Goal: Navigation & Orientation: Find specific page/section

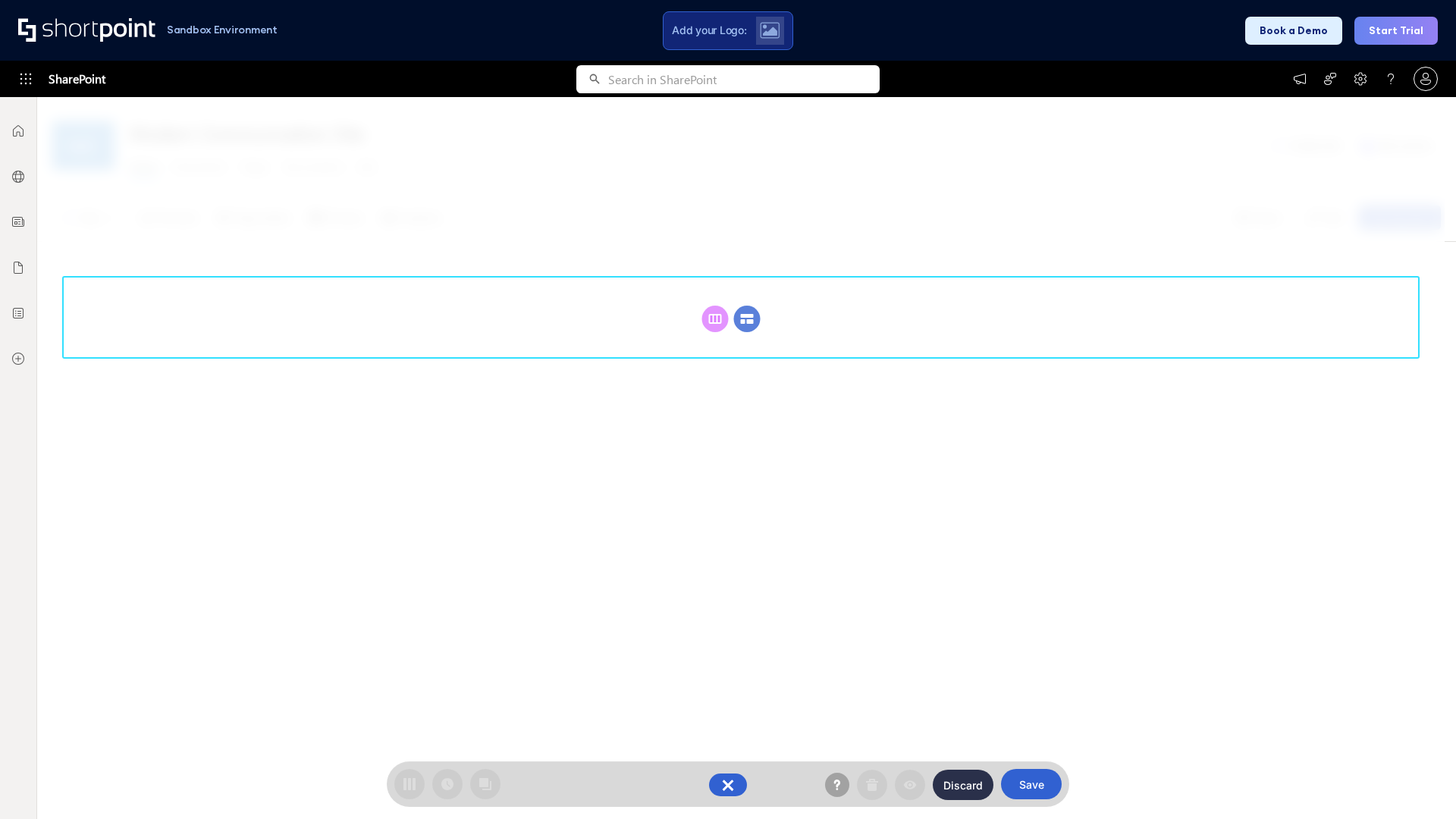
scroll to position [209, 0]
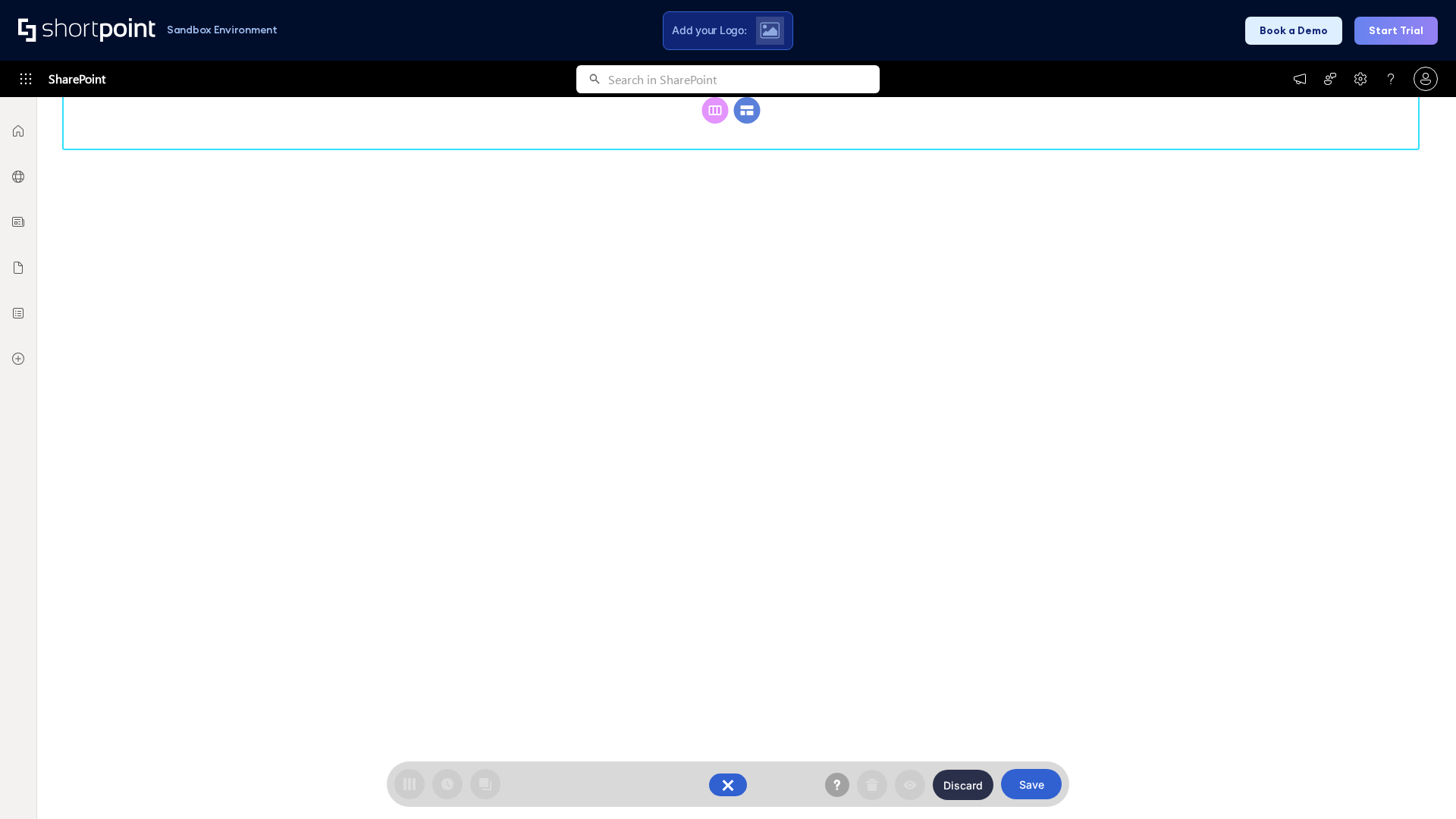
click at [747, 124] on circle at bounding box center [748, 111] width 27 height 27
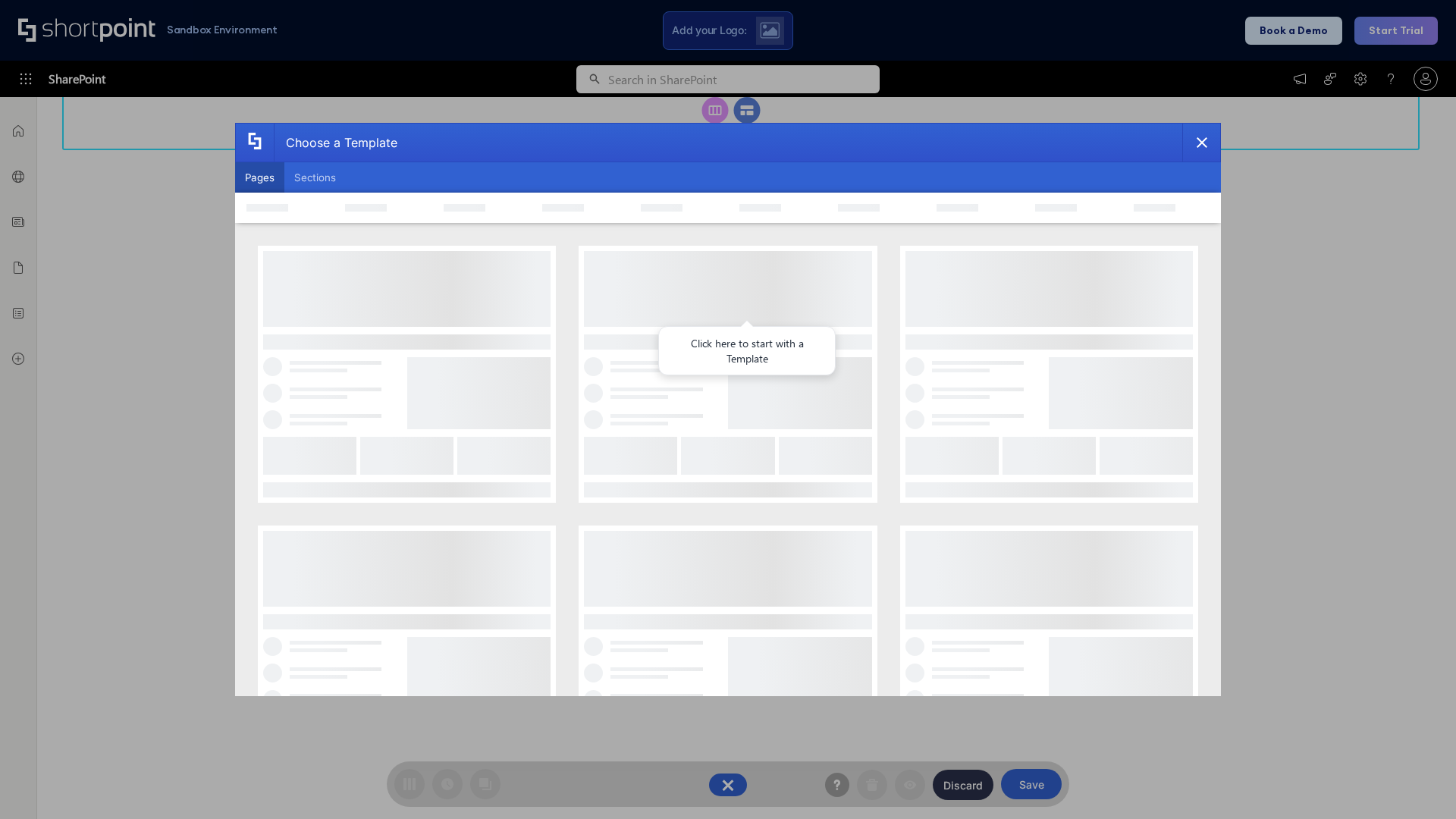
scroll to position [0, 0]
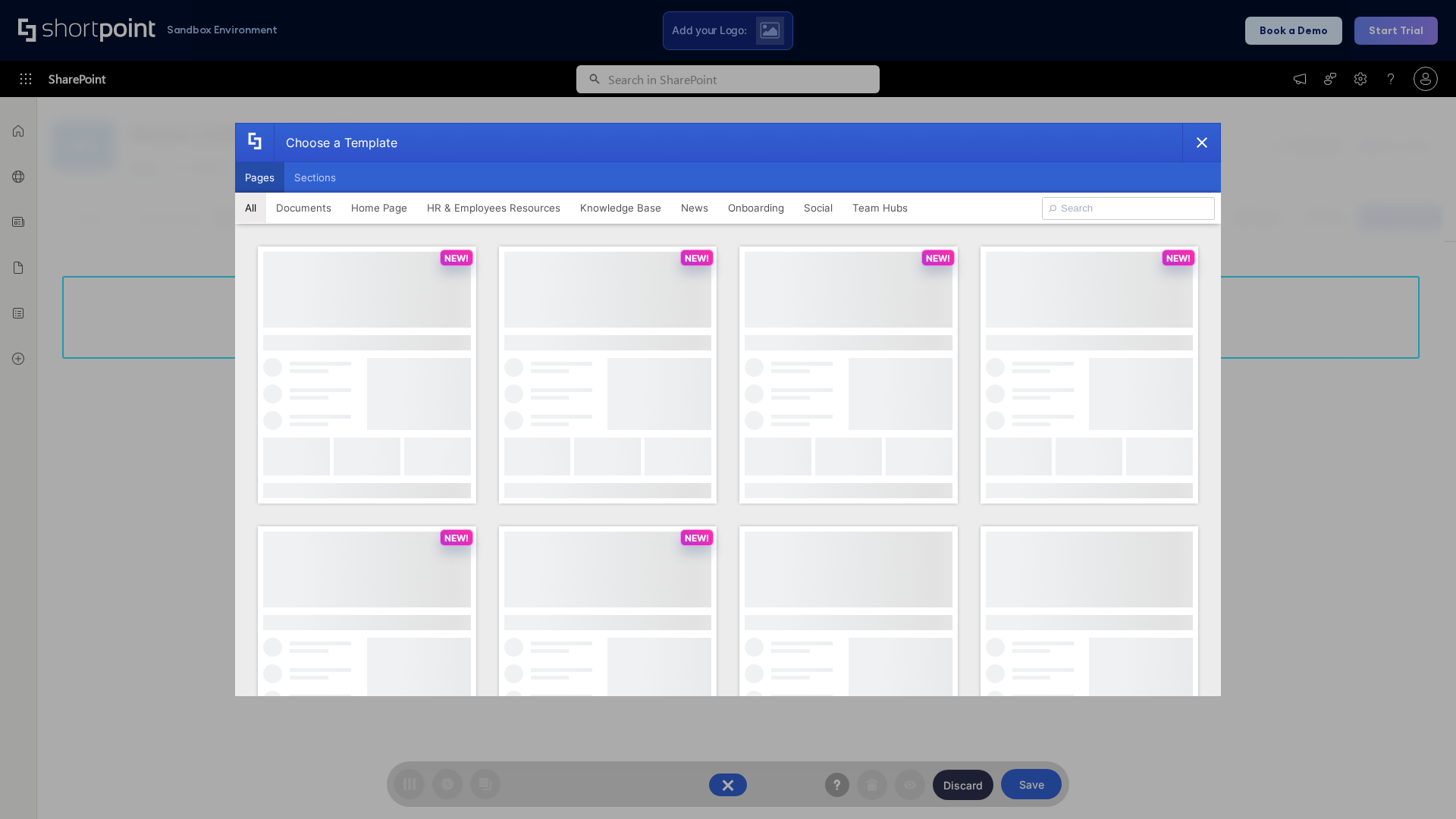
click at [260, 177] on button "Pages" at bounding box center [260, 177] width 49 height 31
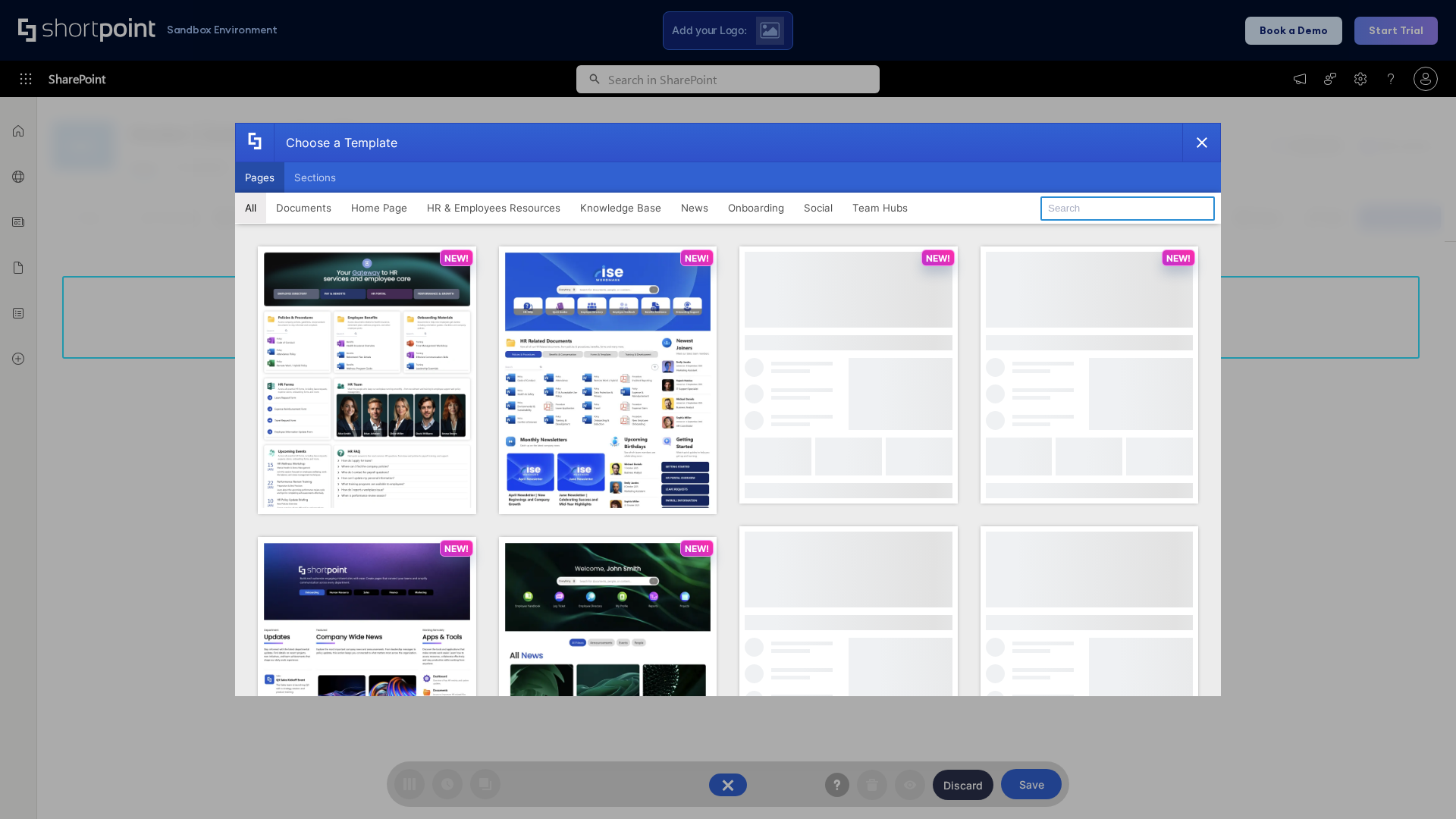
type input "Knowledge Portal 1"
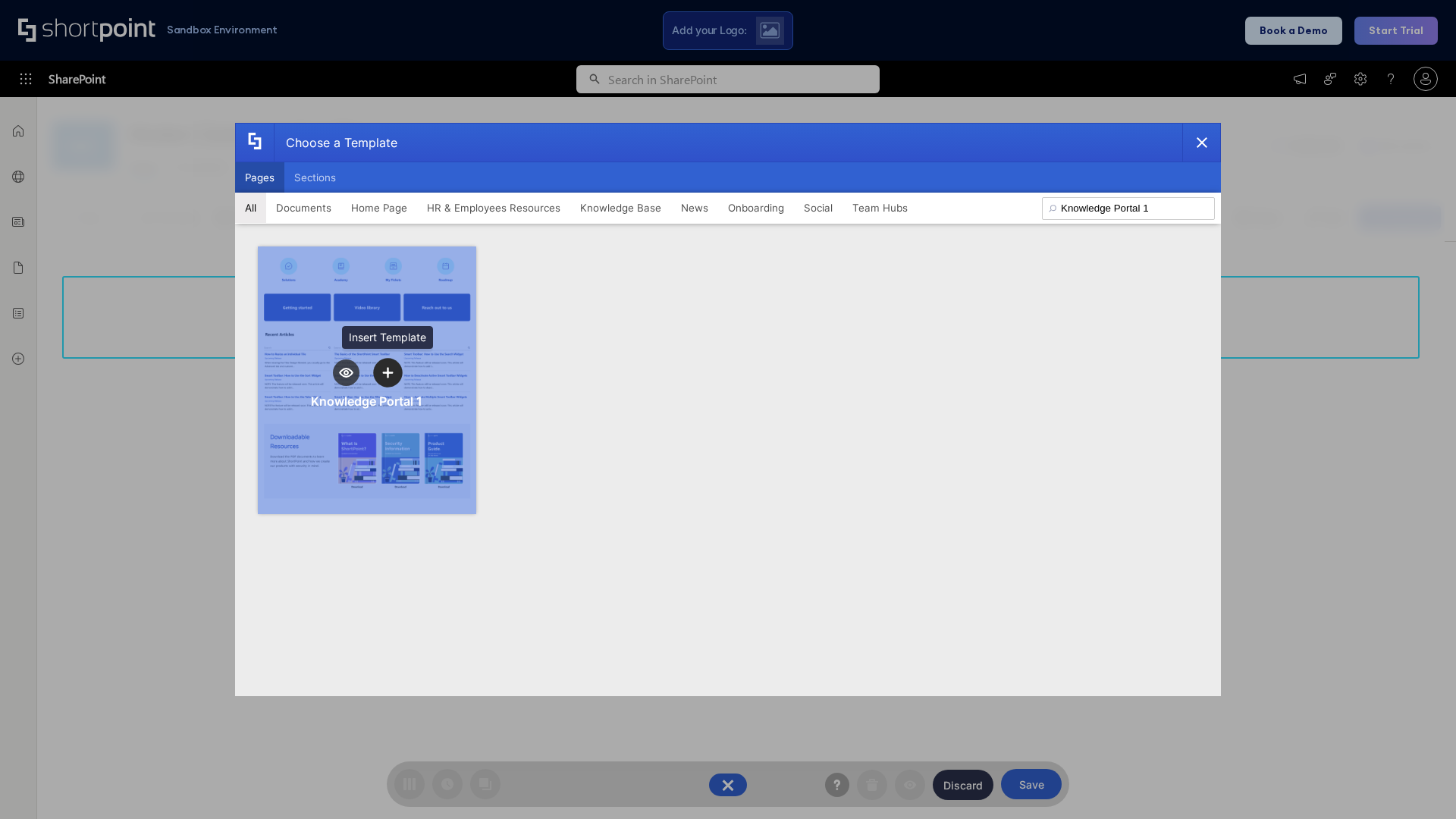
click at [388, 373] on icon "template selector" at bounding box center [388, 373] width 11 height 11
